Goal: Task Accomplishment & Management: Manage account settings

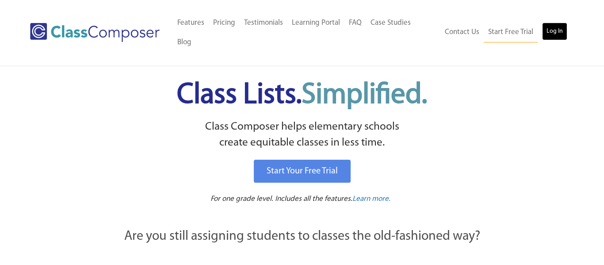
click at [556, 23] on link "Log In" at bounding box center [554, 32] width 25 height 18
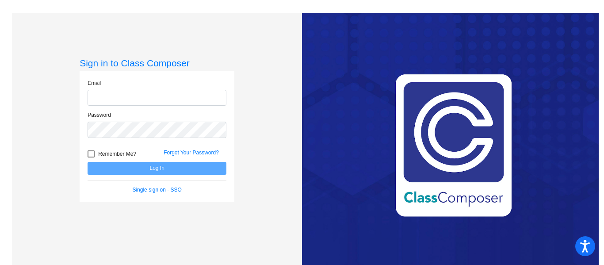
type input "[EMAIL_ADDRESS][PERSON_NAME][DOMAIN_NAME]"
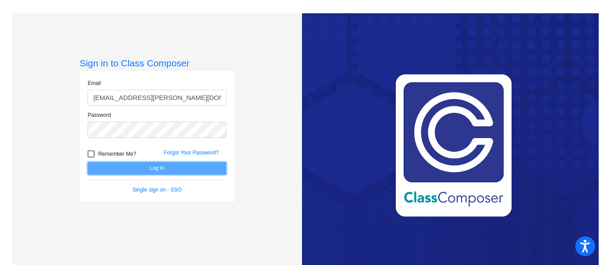
click at [146, 164] on button "Log In" at bounding box center [157, 168] width 139 height 13
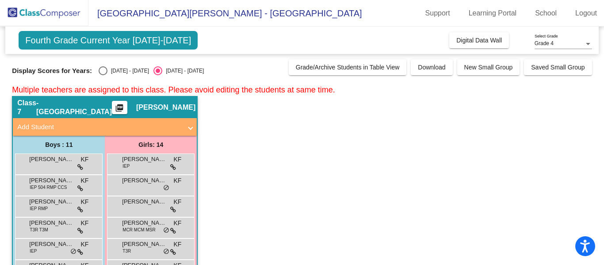
click at [99, 71] on div "Select an option" at bounding box center [103, 70] width 9 height 9
click at [103, 75] on input "[DATE] - [DATE]" at bounding box center [103, 75] width 0 height 0
radio input "true"
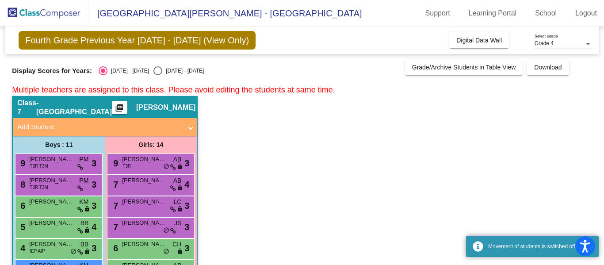
click at [158, 75] on input "[DATE] - [DATE]" at bounding box center [158, 75] width 0 height 0
radio input "true"
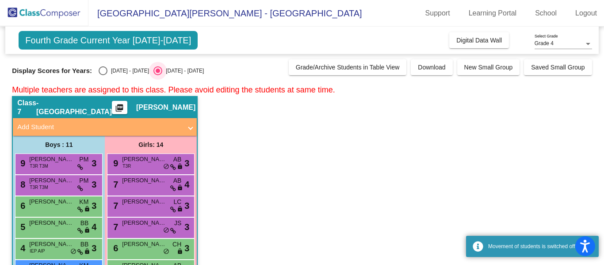
click at [103, 75] on input "[DATE] - [DATE]" at bounding box center [103, 75] width 0 height 0
radio input "true"
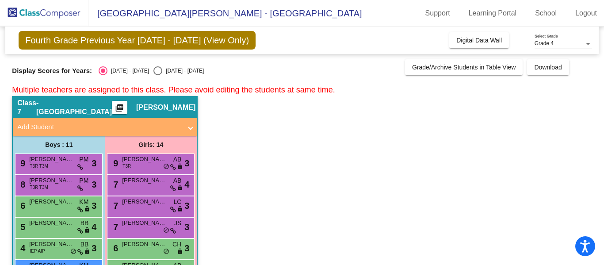
click at [326, 91] on span "Multiple teachers are assigned to this class. Please avoid editing the students…" at bounding box center [173, 89] width 323 height 9
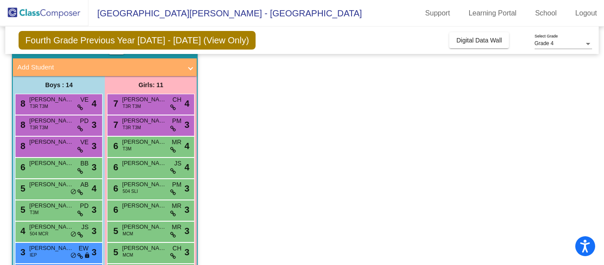
scroll to position [442, 0]
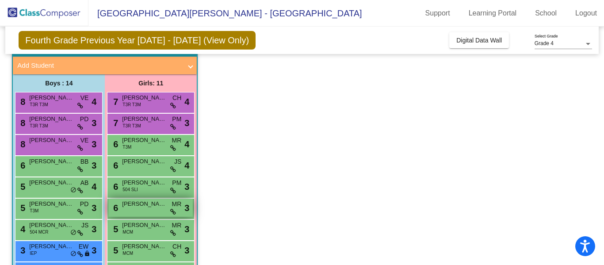
click at [135, 208] on span "[PERSON_NAME]" at bounding box center [144, 204] width 44 height 9
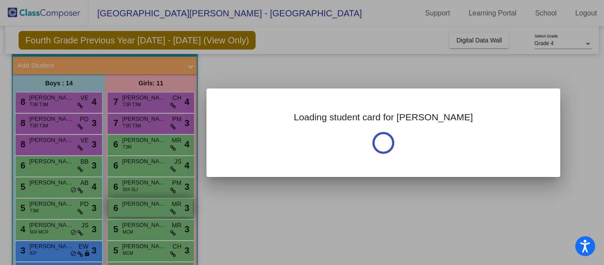
click at [135, 208] on div at bounding box center [302, 132] width 604 height 265
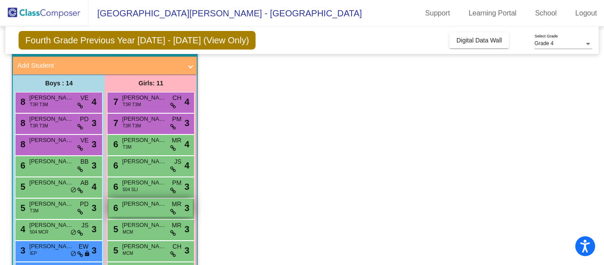
click at [135, 208] on span "[PERSON_NAME]" at bounding box center [144, 204] width 44 height 9
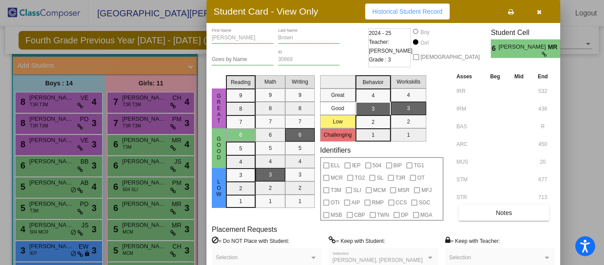
click at [542, 13] on button "button" at bounding box center [539, 12] width 28 height 16
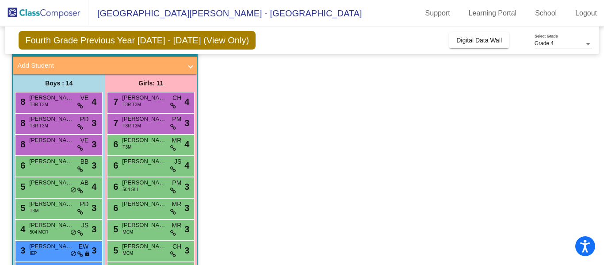
click at [354, 204] on app-classroom "Class 8 - [PERSON_NAME] picture_as_pdf [PERSON_NAME] Add Student First Name Las…" at bounding box center [302, 219] width 580 height 369
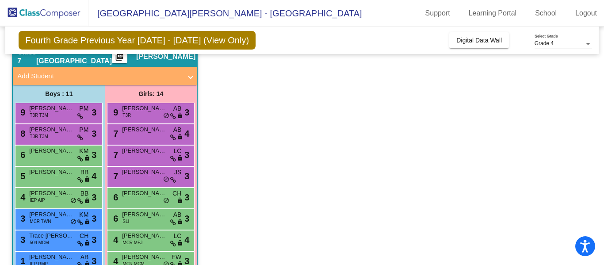
scroll to position [50, 0]
